Goal: Task Accomplishment & Management: Manage account settings

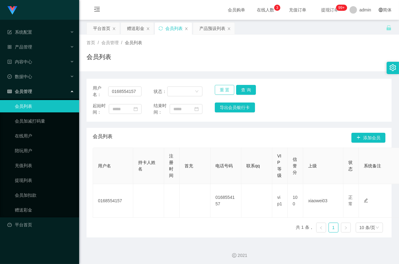
click at [220, 89] on button "重 置" at bounding box center [225, 90] width 20 height 10
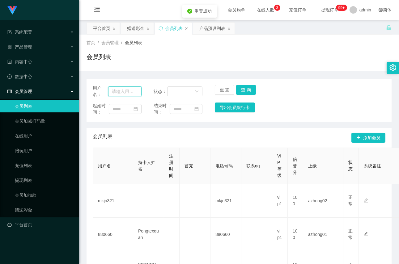
click at [133, 90] on input "text" at bounding box center [124, 91] width 33 height 10
type input "880660"
click at [244, 93] on button "查 询" at bounding box center [246, 90] width 20 height 10
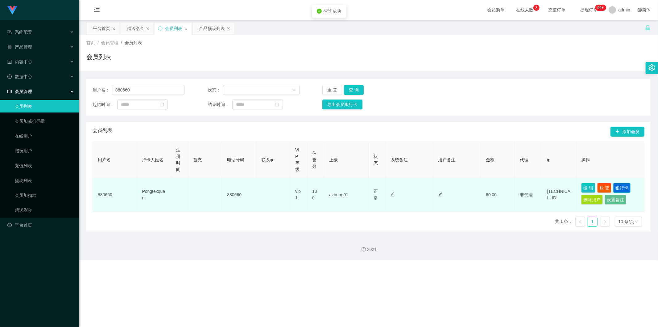
click at [398, 187] on button "银行卡" at bounding box center [622, 188] width 17 height 10
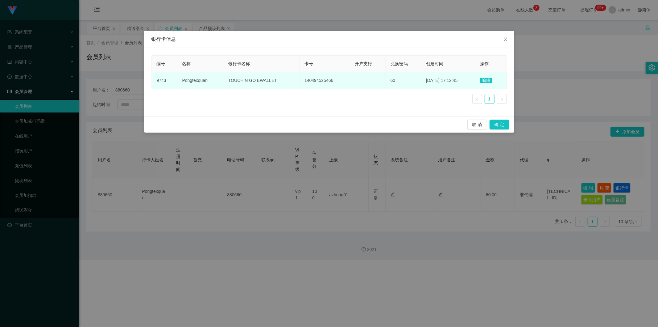
click at [398, 82] on span "编辑" at bounding box center [486, 80] width 12 height 5
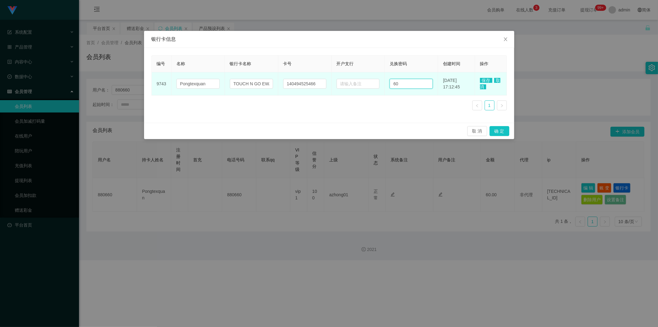
drag, startPoint x: 399, startPoint y: 86, endPoint x: 389, endPoint y: 85, distance: 10.0
click at [390, 85] on input "60" at bounding box center [411, 84] width 43 height 10
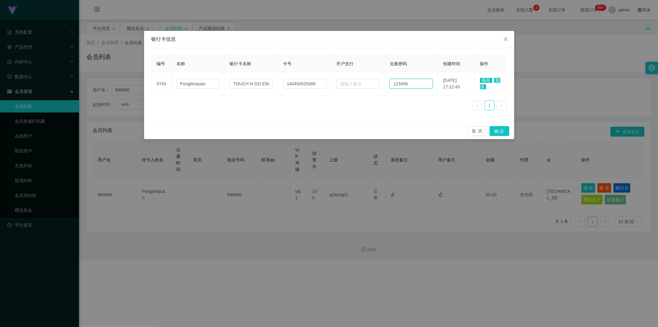
type input "123456"
click at [398, 80] on span "保存" at bounding box center [486, 80] width 12 height 5
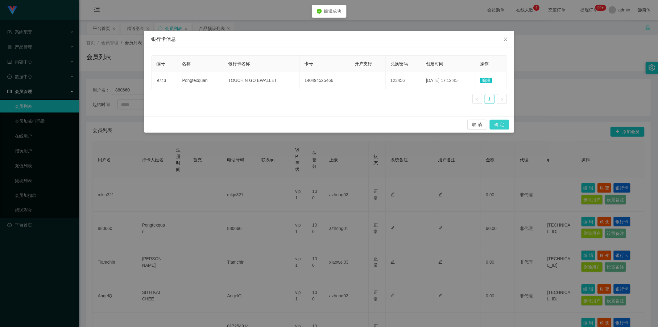
click at [398, 126] on button "确 定" at bounding box center [500, 124] width 20 height 10
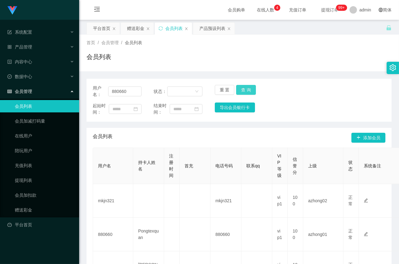
click at [242, 92] on button "查 询" at bounding box center [246, 90] width 20 height 10
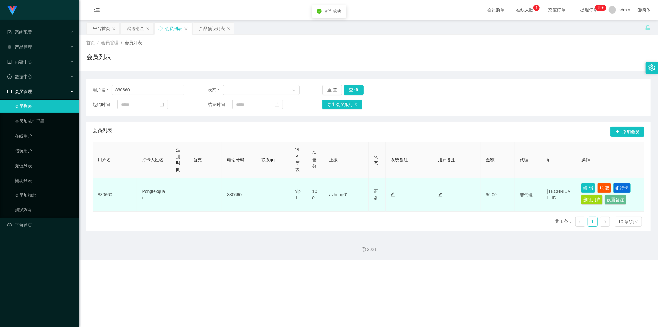
click at [398, 185] on button "银行卡" at bounding box center [622, 188] width 17 height 10
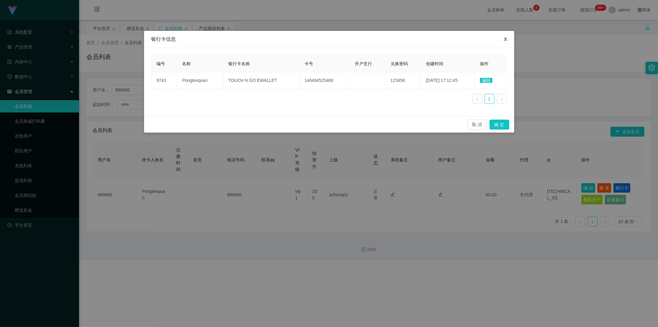
click at [398, 39] on icon "图标: close" at bounding box center [505, 39] width 5 height 5
